Goal: Navigation & Orientation: Find specific page/section

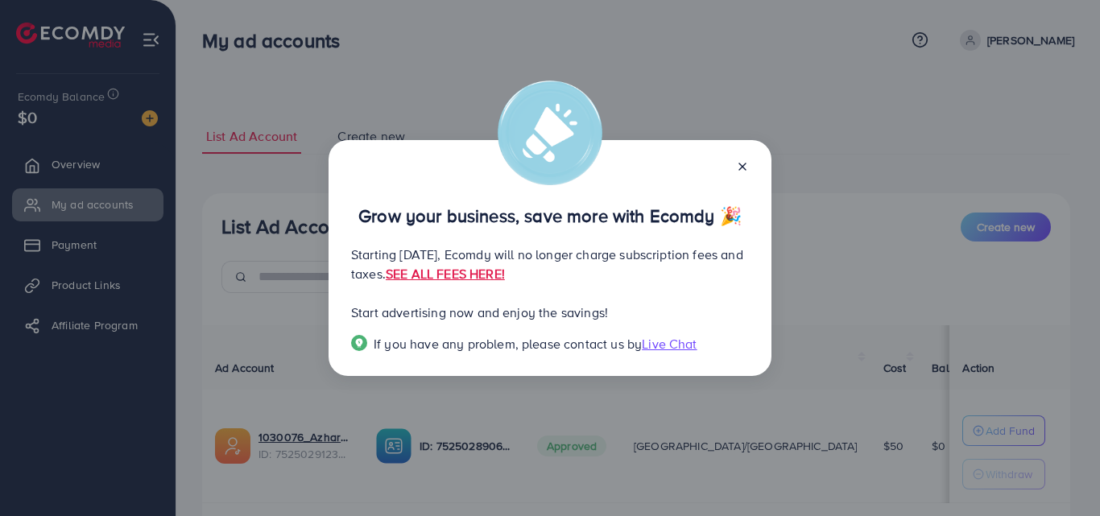
click at [743, 168] on icon at bounding box center [742, 166] width 13 height 13
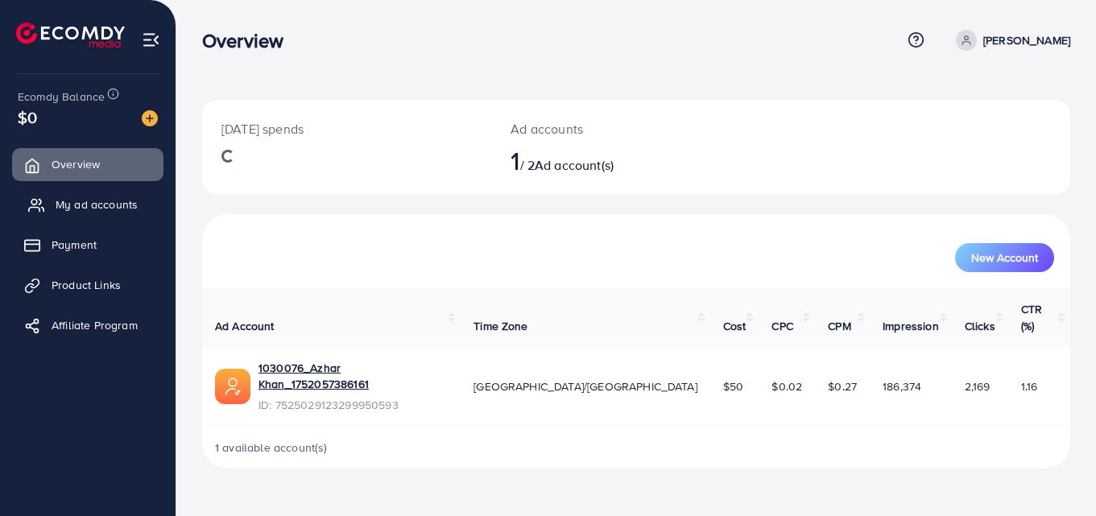
click at [130, 220] on link "My ad accounts" at bounding box center [87, 205] width 151 height 32
